Goal: Check status: Check status

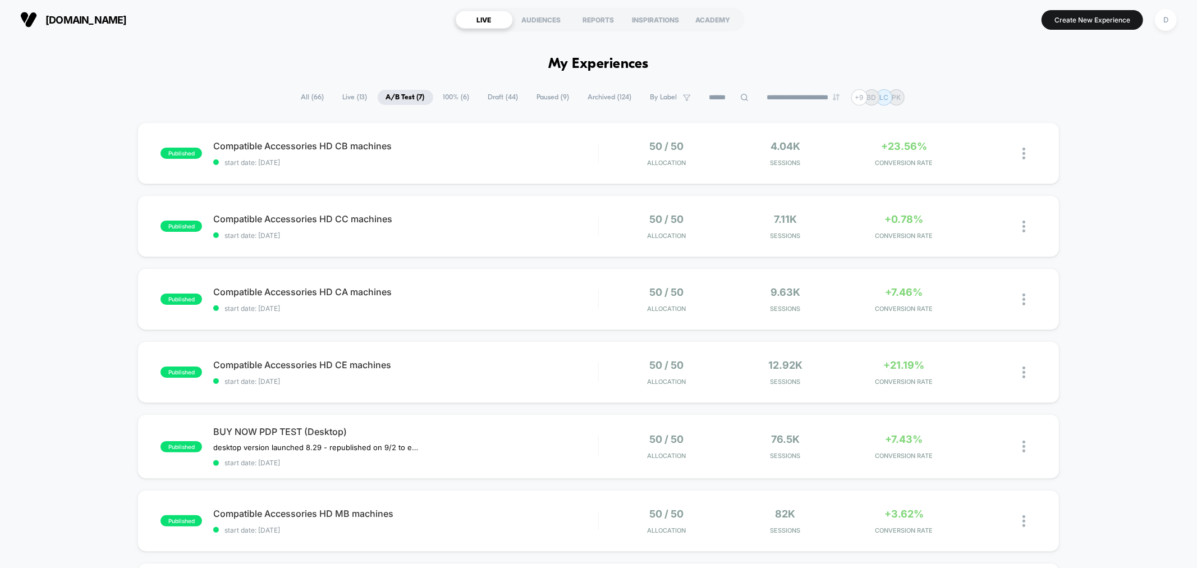
click at [356, 98] on span "Live ( 13 )" at bounding box center [355, 97] width 42 height 15
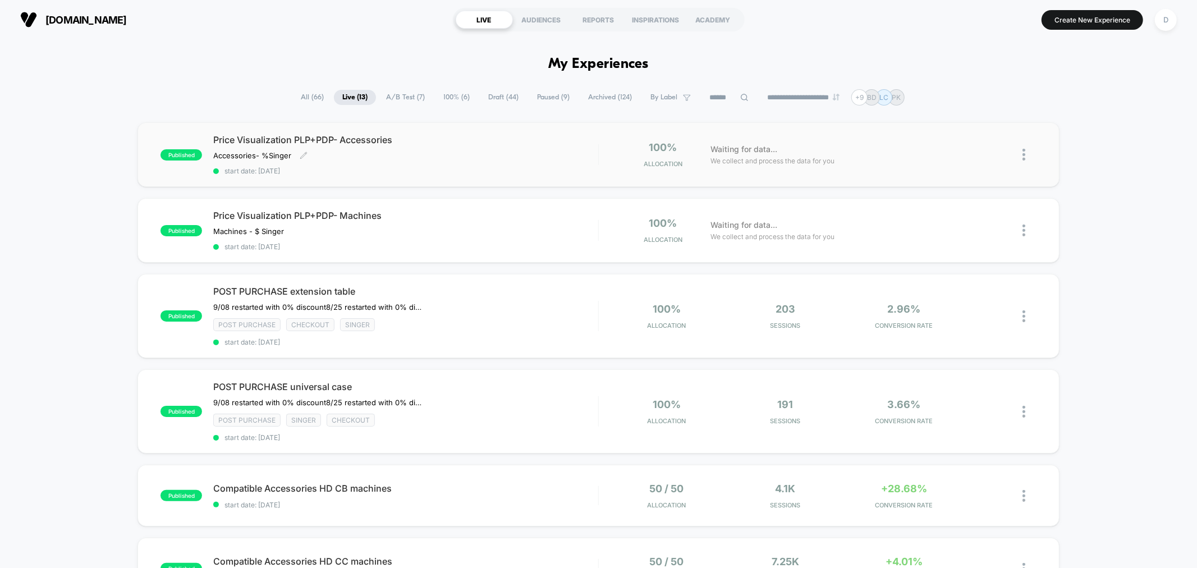
click at [405, 173] on span "start date: [DATE]" at bounding box center [405, 171] width 384 height 8
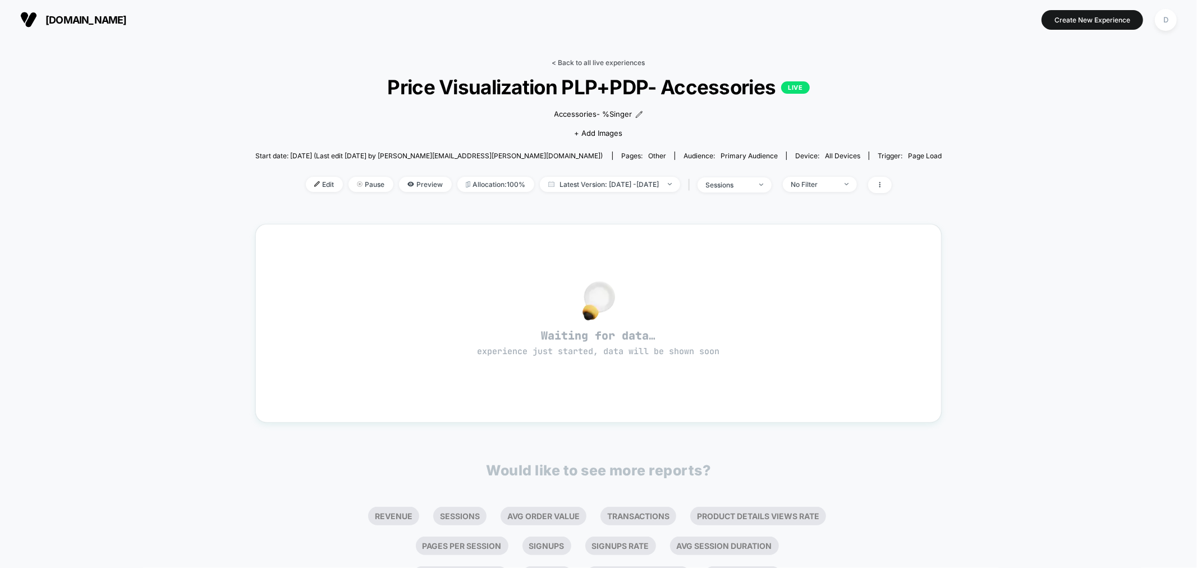
click at [621, 64] on link "< Back to all live experiences" at bounding box center [598, 62] width 93 height 8
